Goal: Navigation & Orientation: Find specific page/section

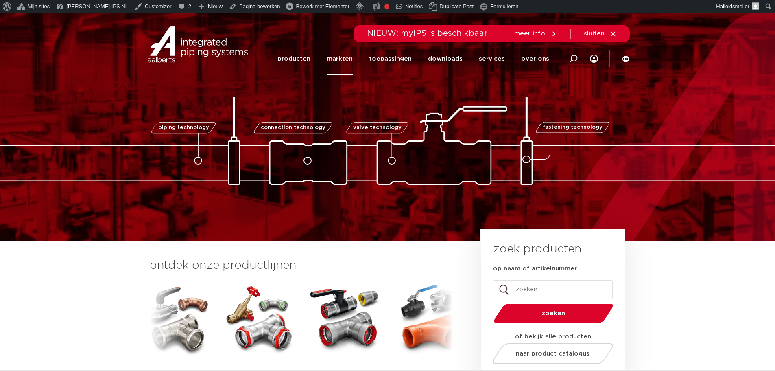
click at [341, 60] on link "markten" at bounding box center [340, 58] width 26 height 31
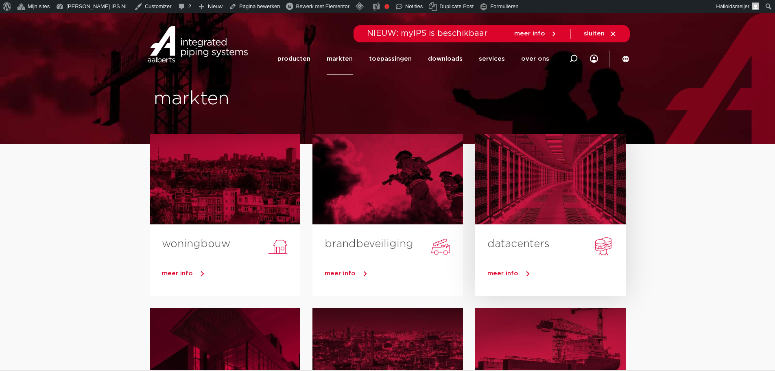
drag, startPoint x: 514, startPoint y: 166, endPoint x: 506, endPoint y: 184, distance: 19.8
click at [506, 184] on div at bounding box center [550, 179] width 151 height 90
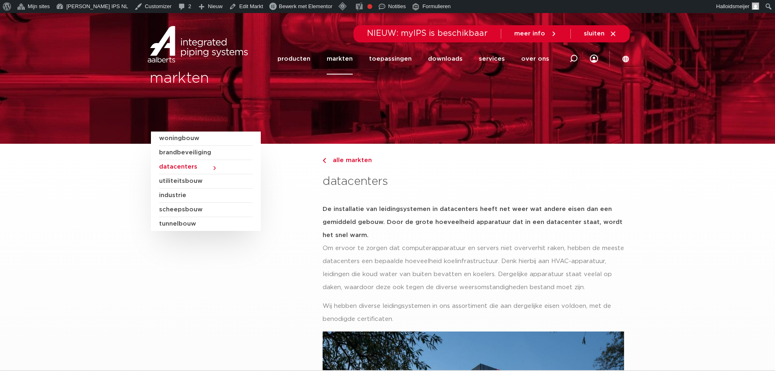
click at [465, 112] on div "markten" at bounding box center [388, 78] width 484 height 131
drag, startPoint x: 315, startPoint y: 113, endPoint x: 287, endPoint y: 103, distance: 29.0
click at [287, 103] on div "markten" at bounding box center [388, 78] width 484 height 131
drag, startPoint x: 343, startPoint y: 103, endPoint x: 334, endPoint y: 103, distance: 9.0
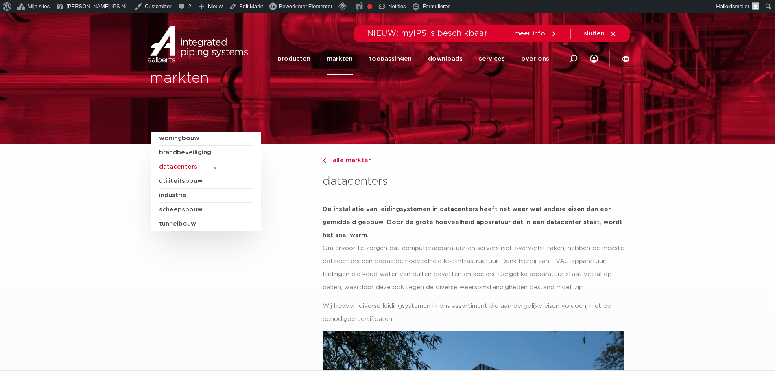
click at [334, 103] on div "markten" at bounding box center [388, 78] width 484 height 131
click at [341, 64] on link "markten" at bounding box center [340, 58] width 26 height 31
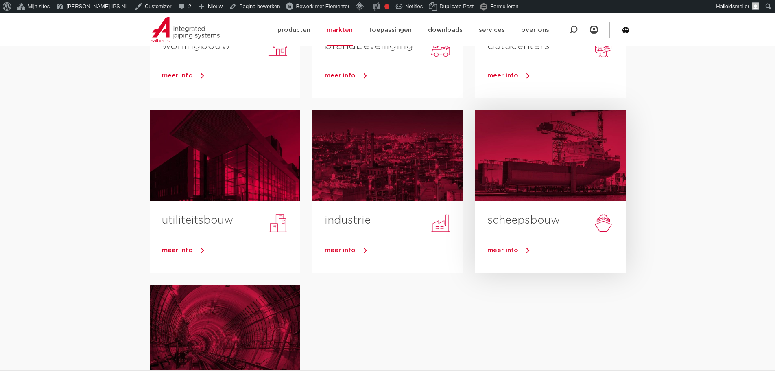
scroll to position [203, 0]
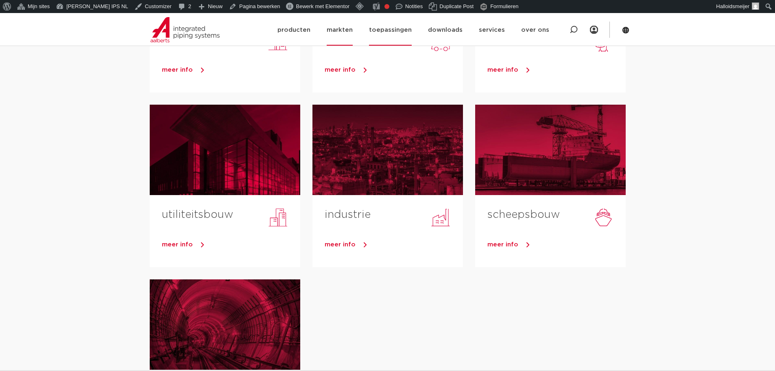
click at [390, 33] on link "toepassingen" at bounding box center [390, 29] width 43 height 31
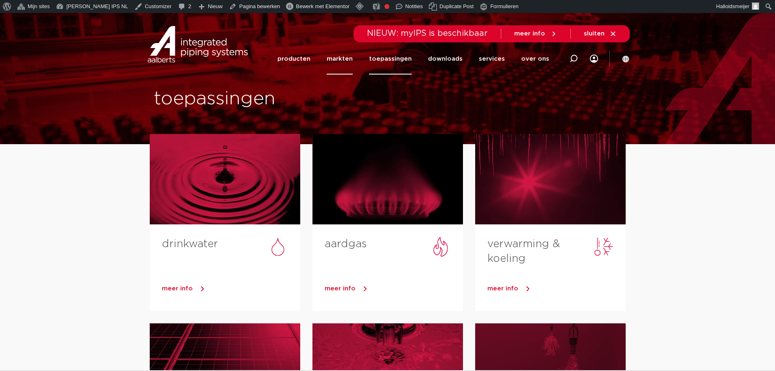
click at [351, 59] on link "markten" at bounding box center [340, 58] width 26 height 31
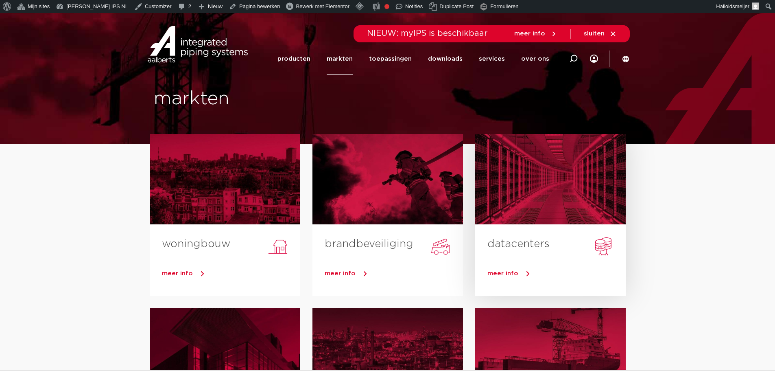
click at [544, 186] on div at bounding box center [550, 179] width 151 height 90
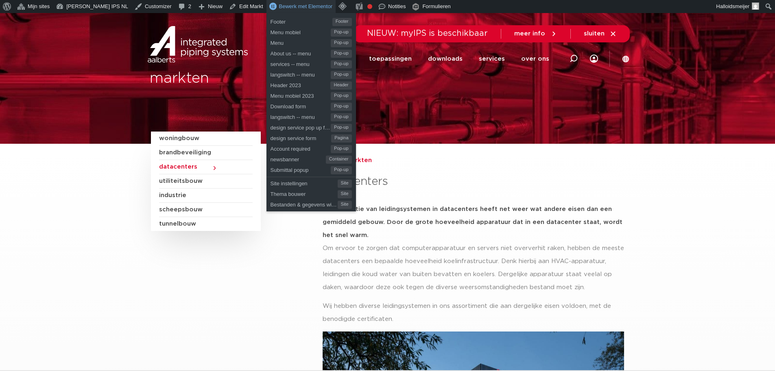
click at [279, 5] on span "Bewerk met Elementor" at bounding box center [306, 6] width 54 height 6
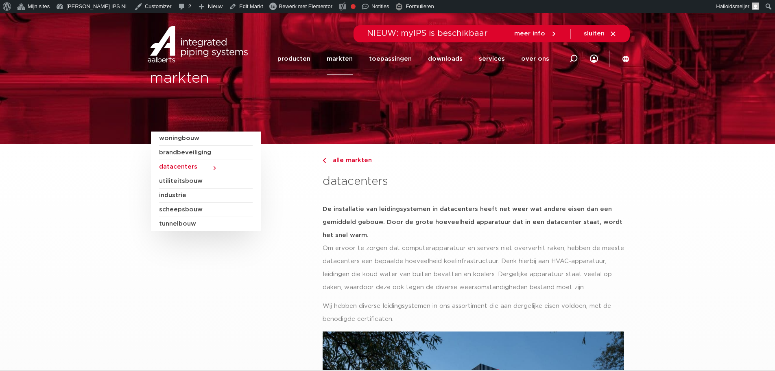
drag, startPoint x: 391, startPoint y: 103, endPoint x: 126, endPoint y: 79, distance: 265.6
click at [129, 76] on section "markten" at bounding box center [387, 78] width 775 height 131
